Goal: Obtain resource: Obtain resource

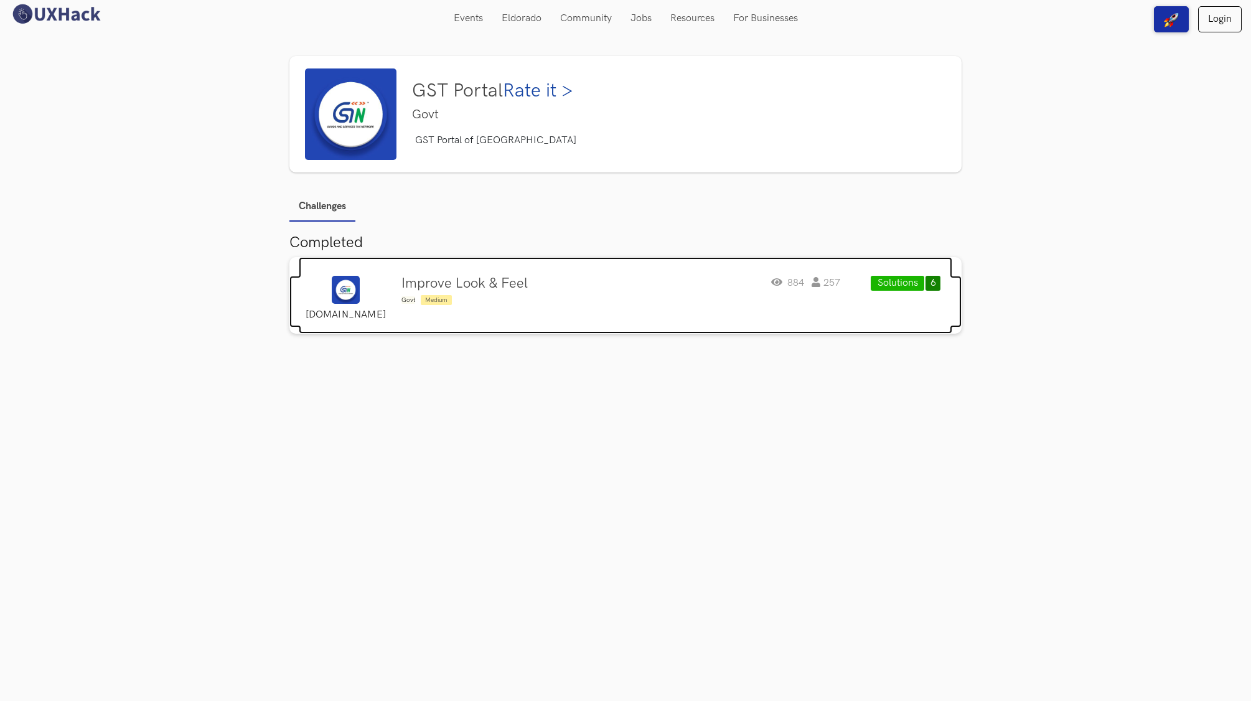
click at [336, 284] on img at bounding box center [346, 290] width 28 height 28
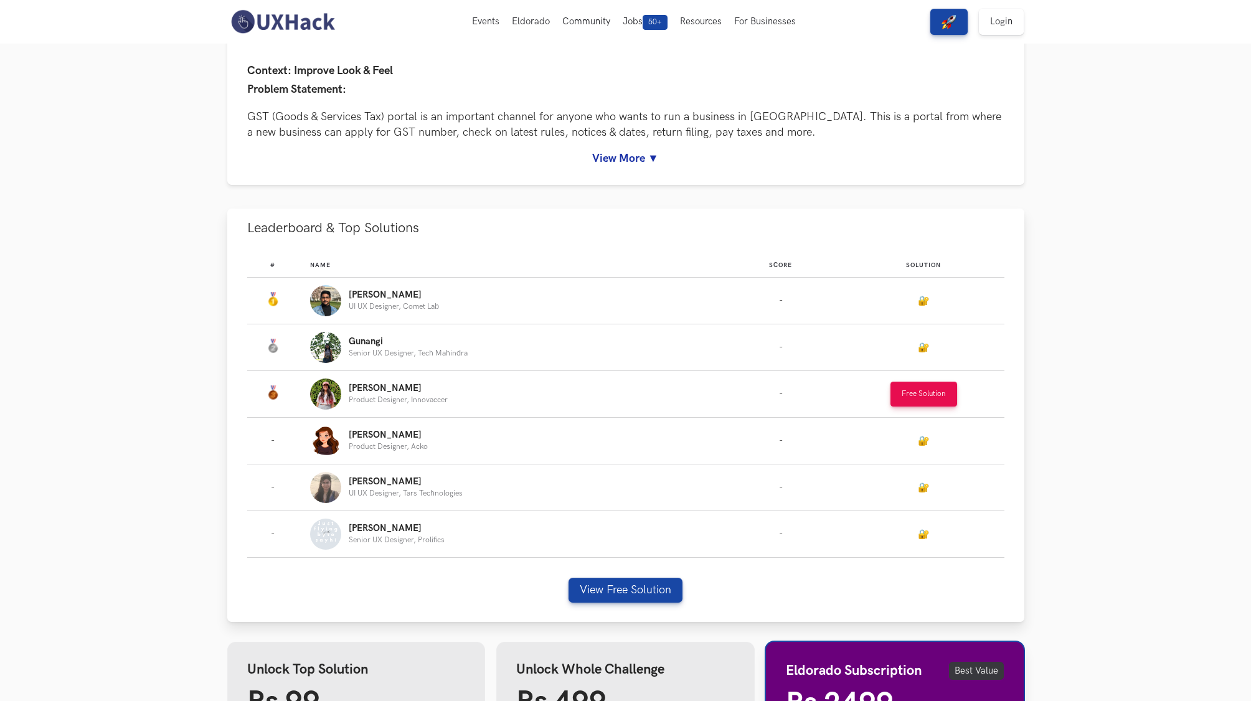
scroll to position [11, 0]
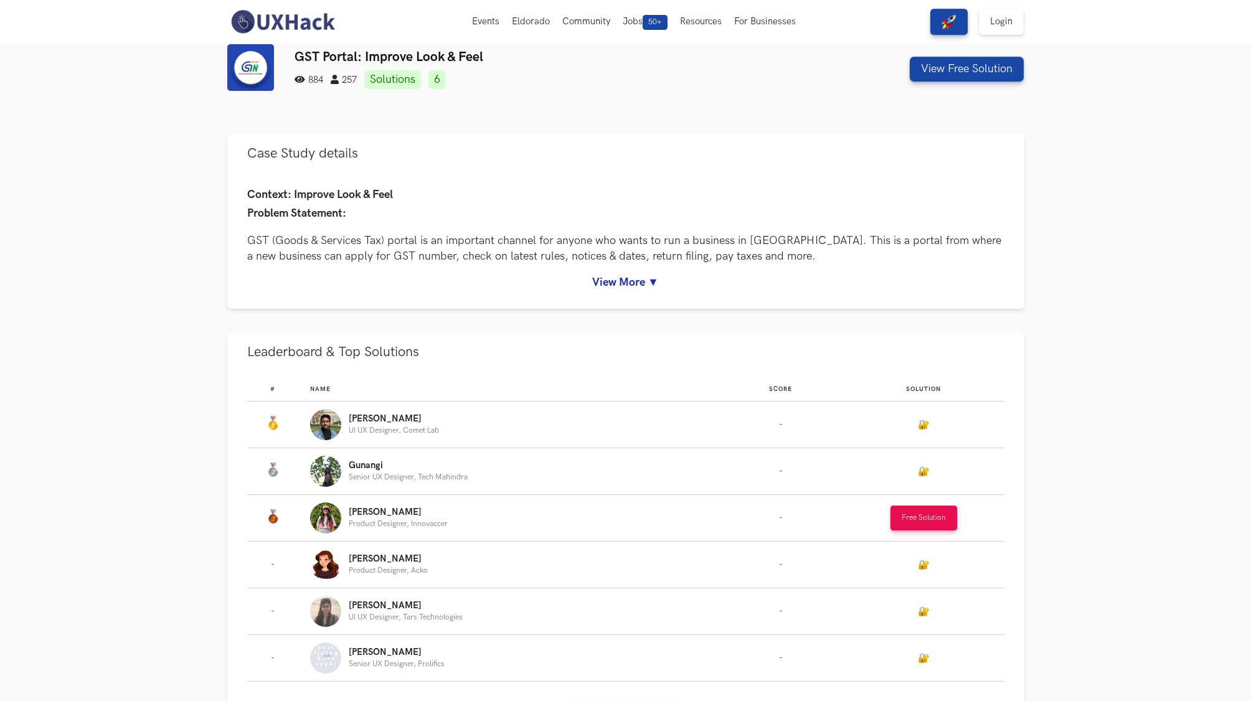
click at [268, 53] on img at bounding box center [250, 67] width 47 height 47
click at [918, 506] on button "Free Solution" at bounding box center [923, 518] width 67 height 25
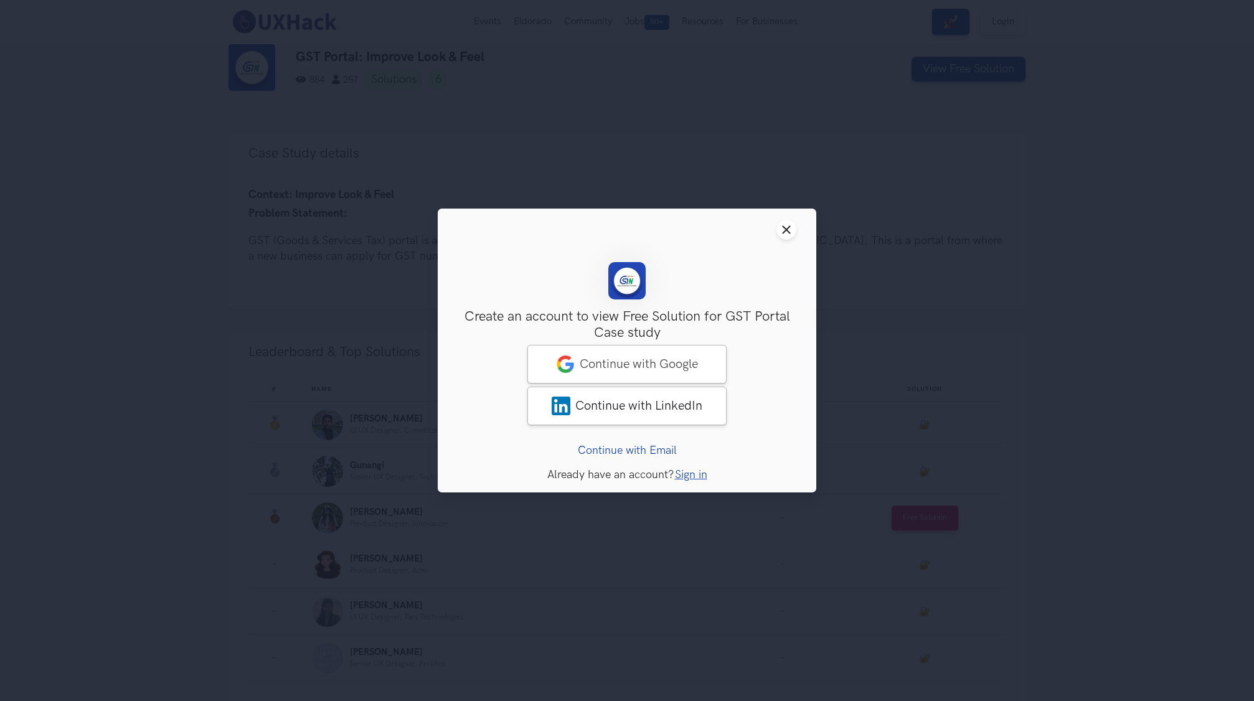
click at [778, 283] on div "Sign Up Create an account to view Free Solution for GST Portal Case study Acces…" at bounding box center [627, 359] width 339 height 195
click at [869, 304] on div "Close modal window Sign Up Create an account to view Free Solution for GST Port…" at bounding box center [627, 350] width 1254 height 701
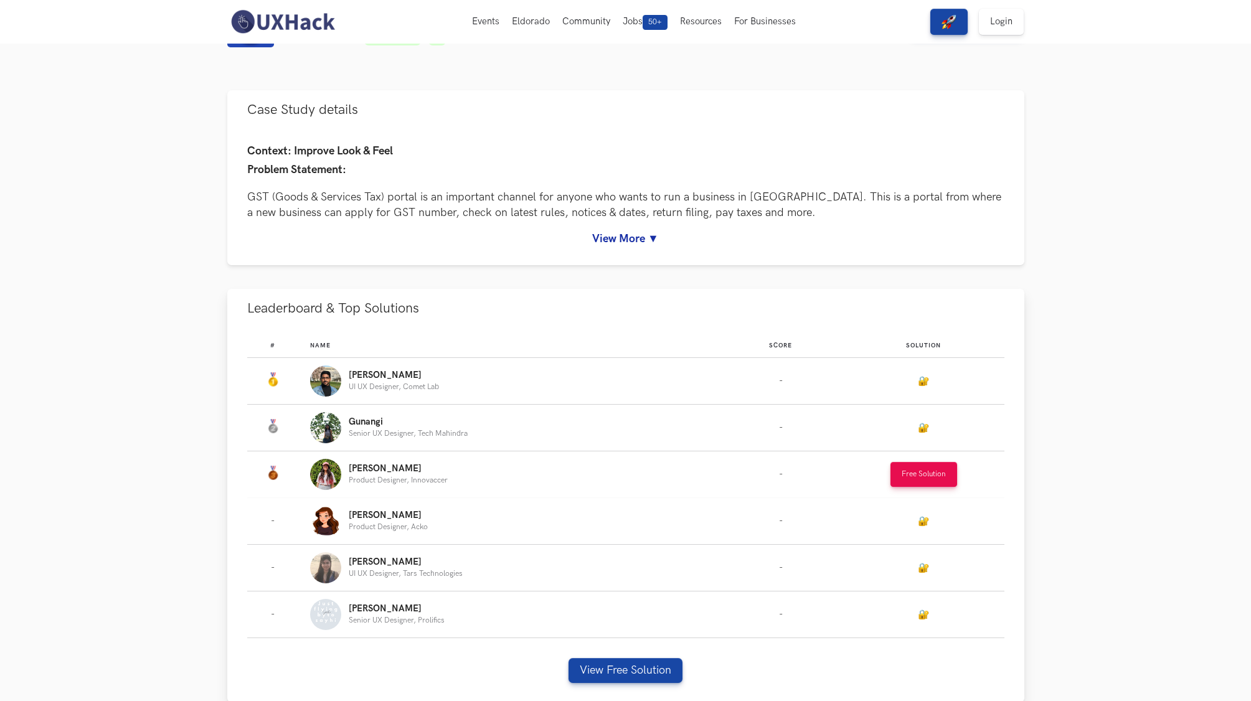
scroll to position [0, 0]
